Goal: Navigation & Orientation: Find specific page/section

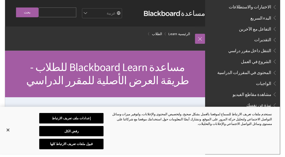
scroll to position [539, 0]
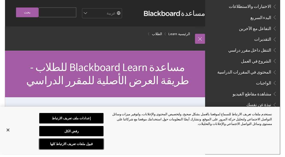
click at [90, 151] on button "قبول ملفات تعريف الارتباط كلها" at bounding box center [73, 146] width 66 height 11
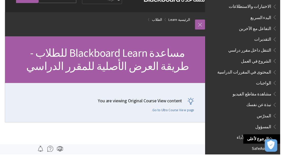
scroll to position [0, -5]
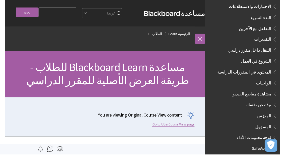
click at [163, 128] on link "Go to Ultra Course View page." at bounding box center [176, 126] width 44 height 5
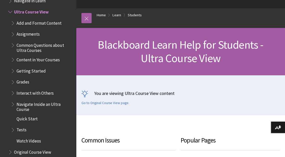
scroll to position [45, 0]
click at [101, 109] on div "You are viewing Ultra Course View content Go to Original Course View page." at bounding box center [180, 95] width 209 height 40
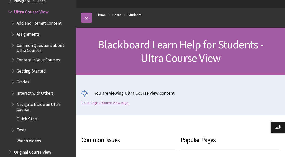
click at [98, 104] on link "Go to Original Course View page." at bounding box center [105, 103] width 48 height 5
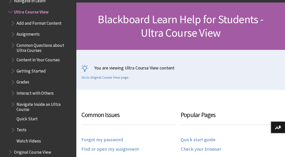
scroll to position [71, 0]
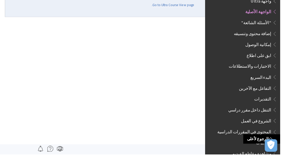
scroll to position [0, -5]
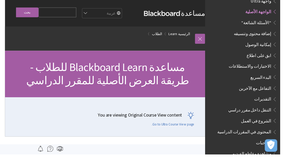
click at [5, 13] on html "تجاوز إلى المحتوى الرئيسي مساعدة Blackboard مساعدة Bb English عربية Català Cymr…" at bounding box center [147, 78] width 285 height 157
